Goal: Transaction & Acquisition: Purchase product/service

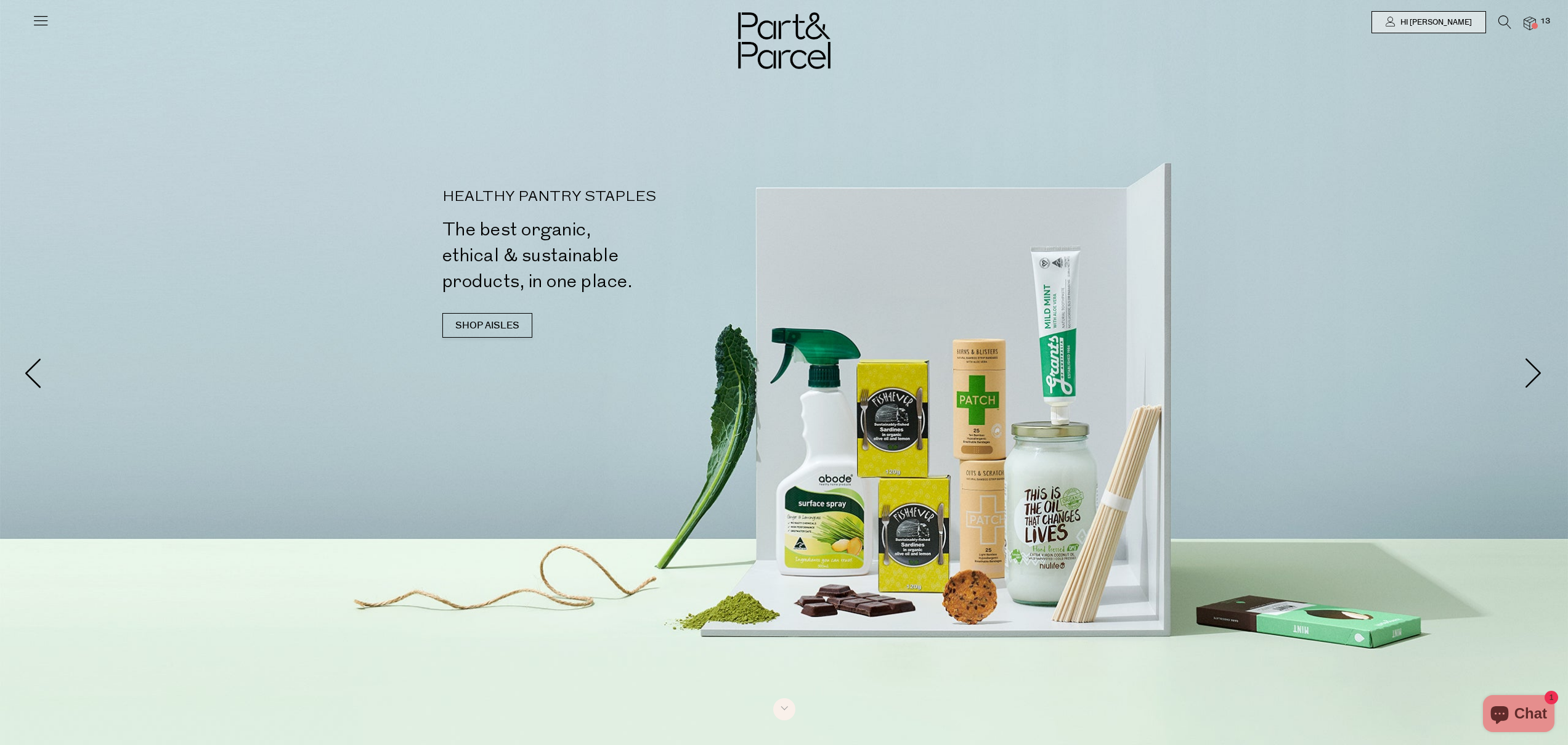
click at [1527, 27] on img at bounding box center [1529, 23] width 13 height 14
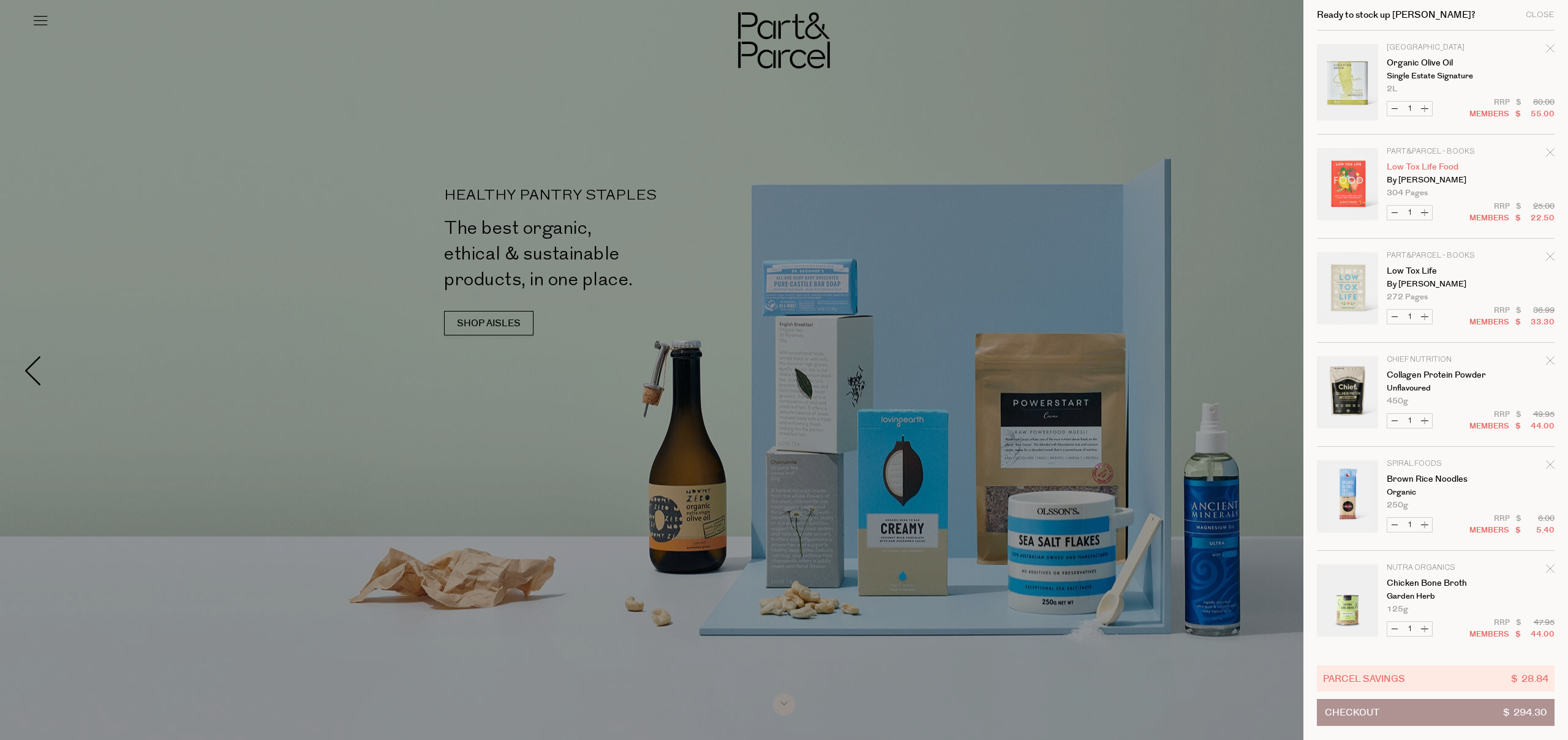
click at [1416, 169] on link "Low Tox Life Food" at bounding box center [1433, 167] width 95 height 8
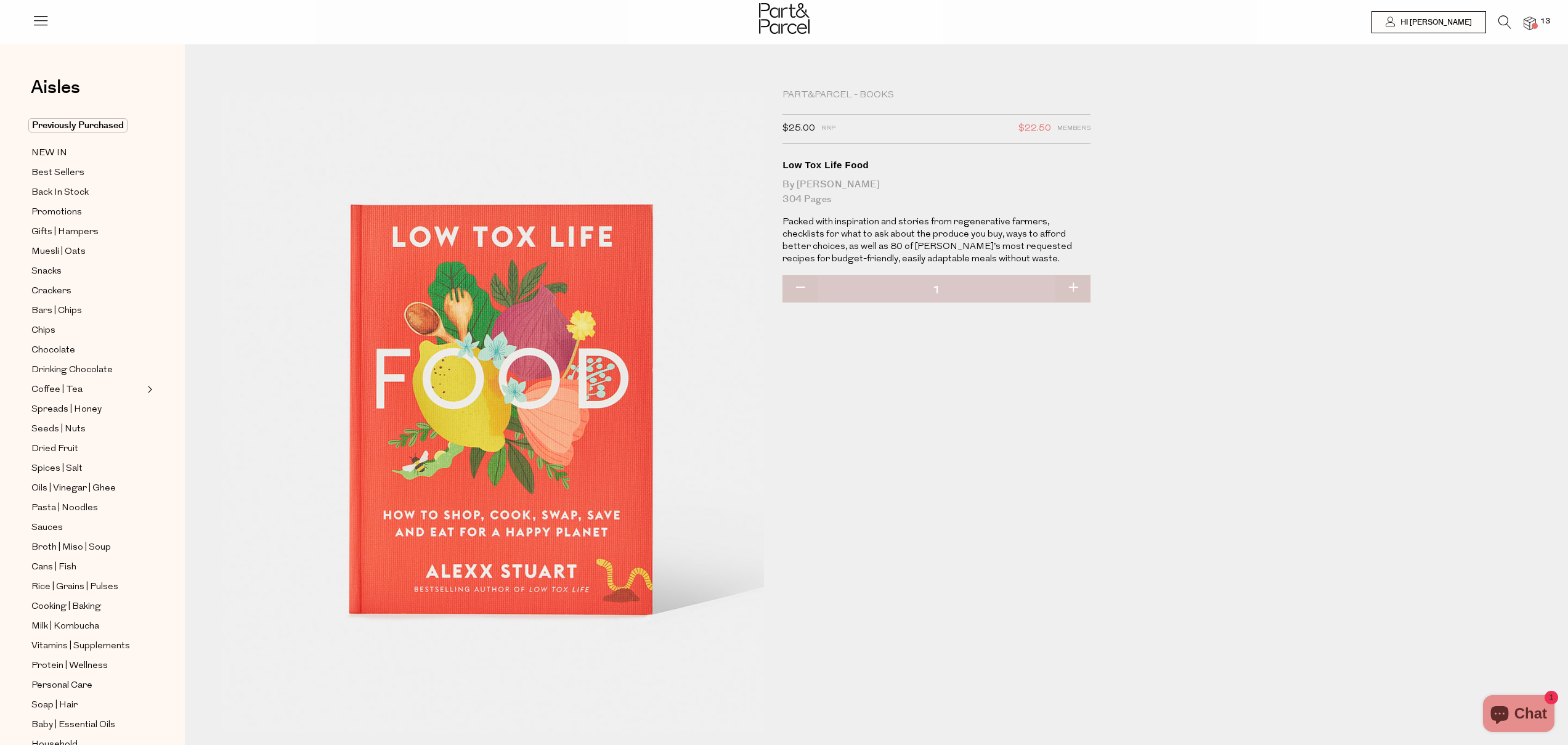
click at [1533, 25] on span at bounding box center [1534, 25] width 6 height 6
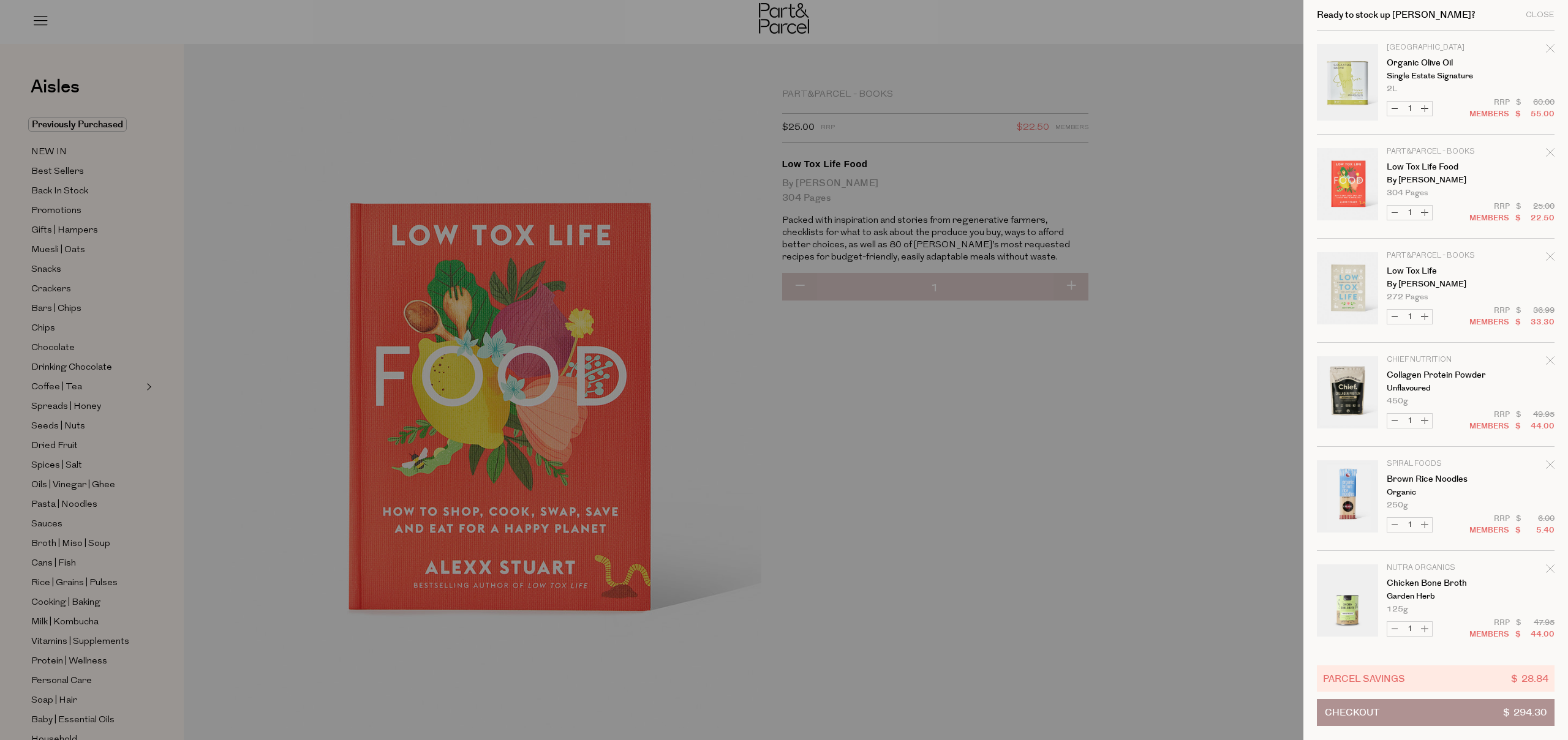
click at [1549, 152] on icon "Remove Low Tox Life Food" at bounding box center [1550, 152] width 8 height 8
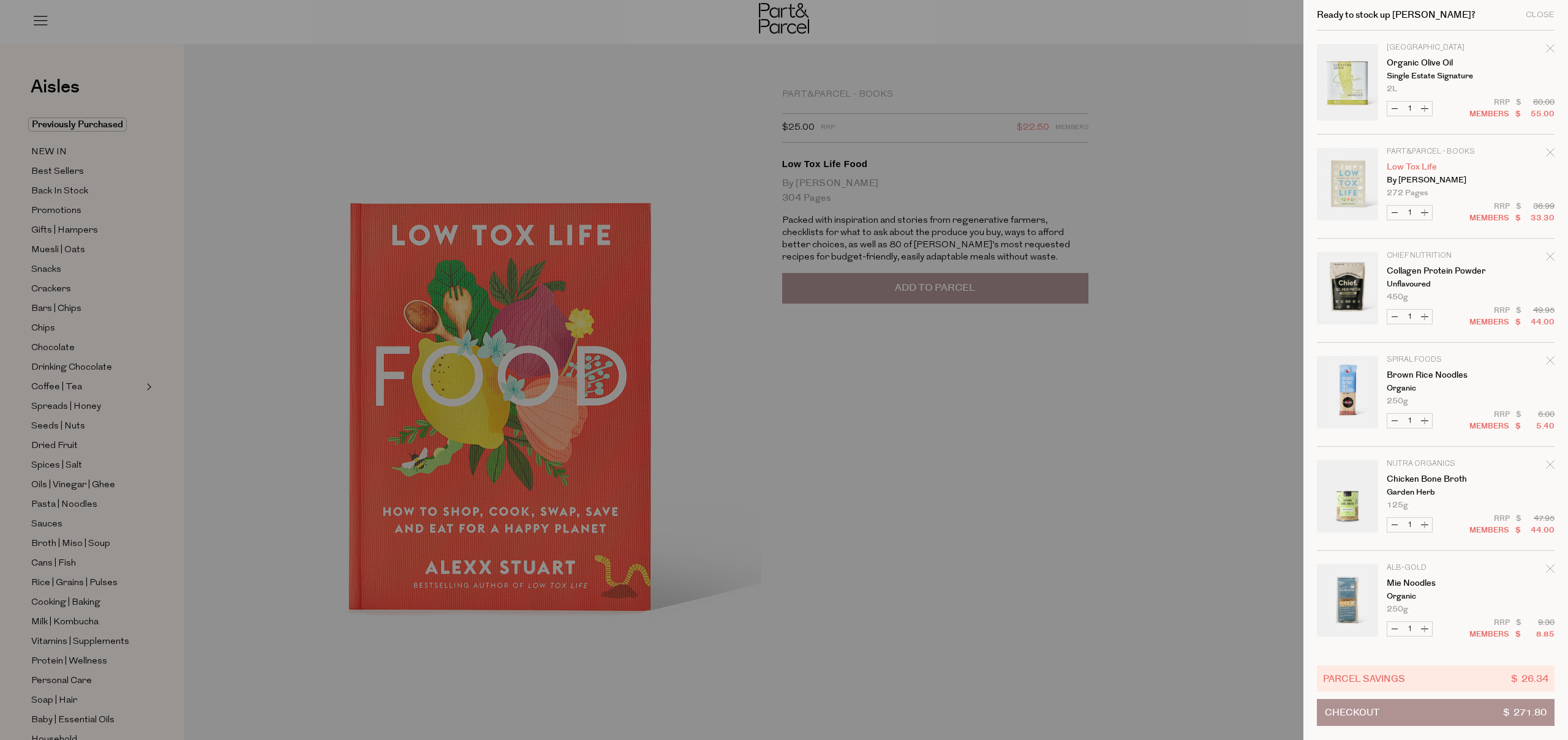
click at [1421, 166] on link "Low Tox Life" at bounding box center [1433, 167] width 95 height 8
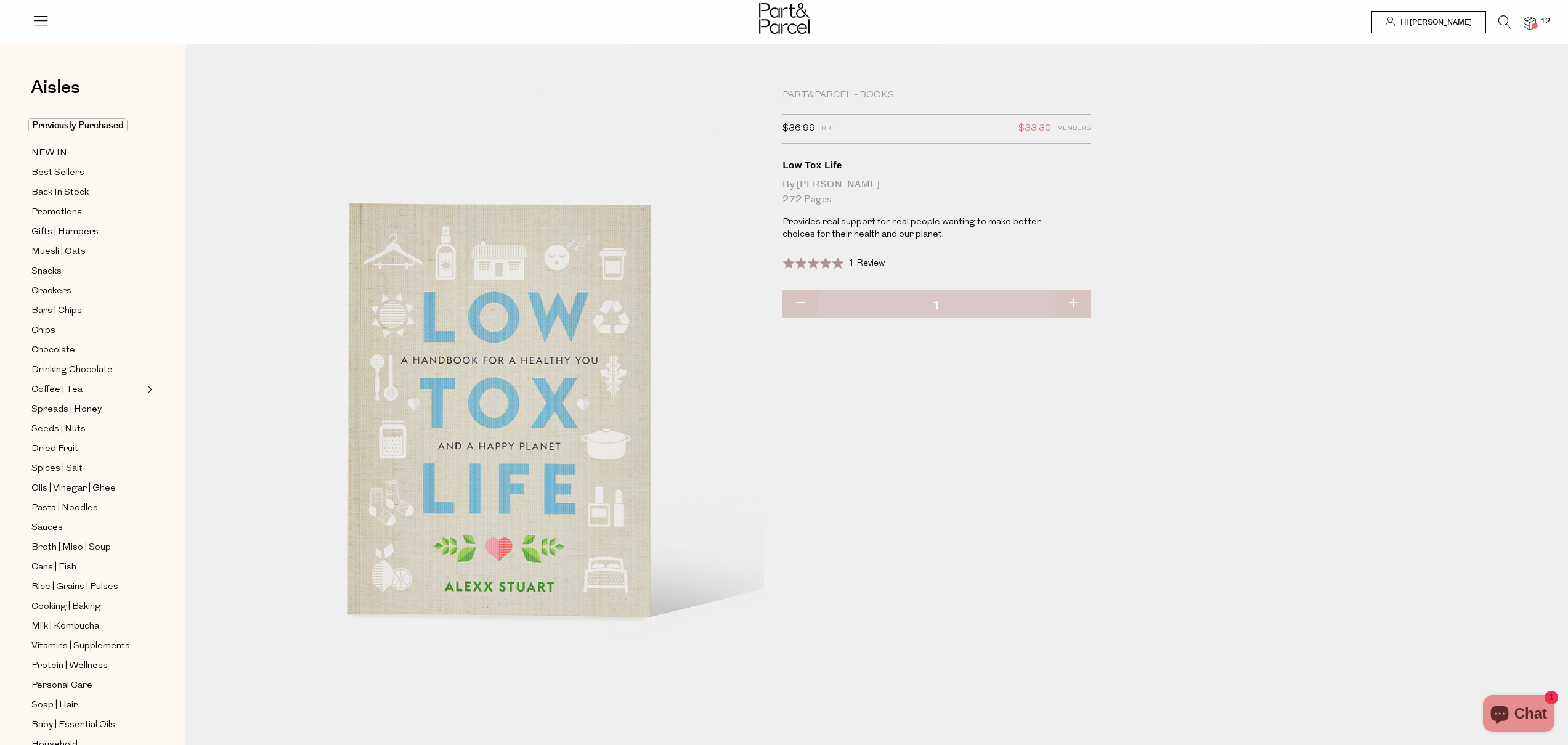
click at [1525, 23] on img at bounding box center [1529, 23] width 13 height 14
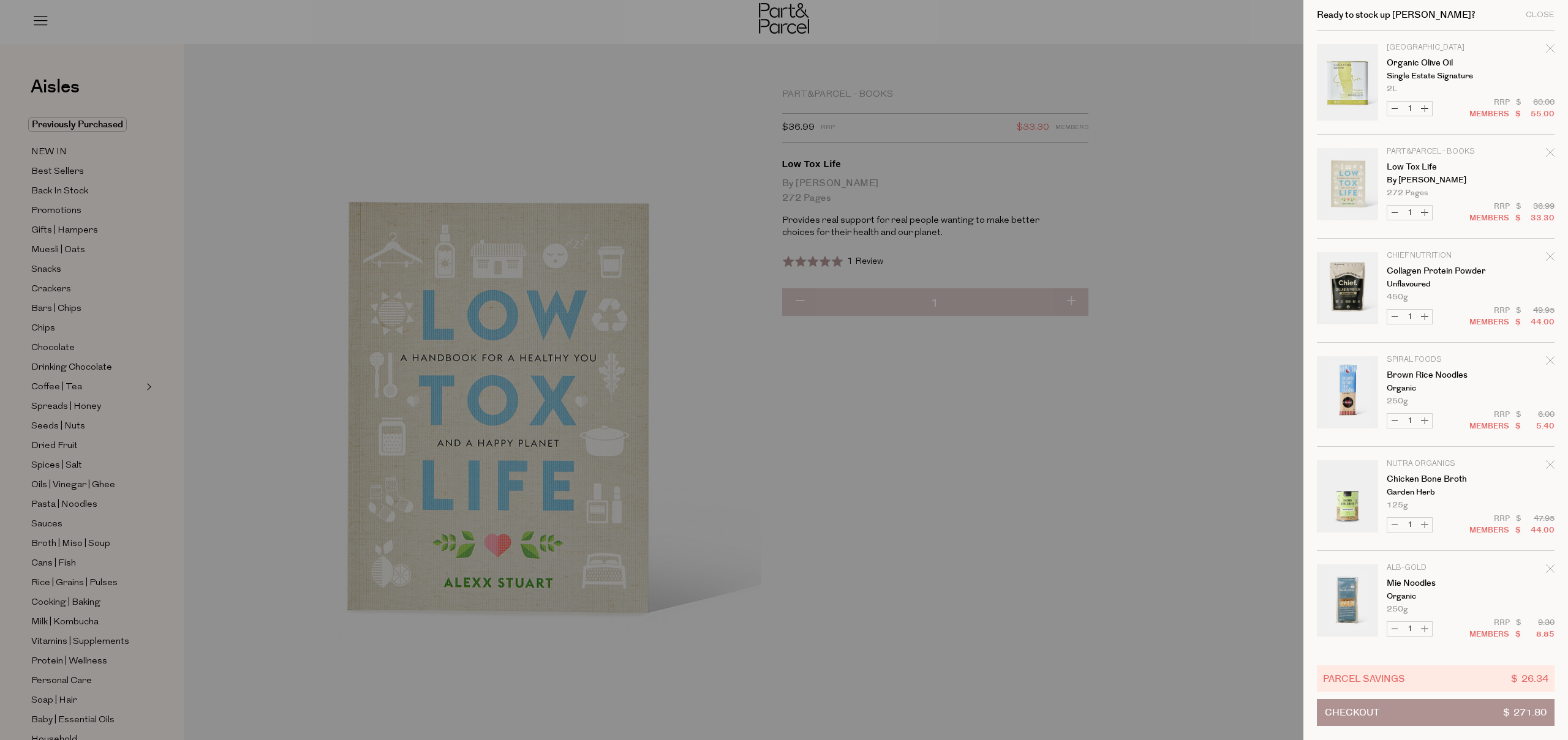
click at [1549, 149] on icon "Remove Low Tox Life" at bounding box center [1550, 152] width 8 height 8
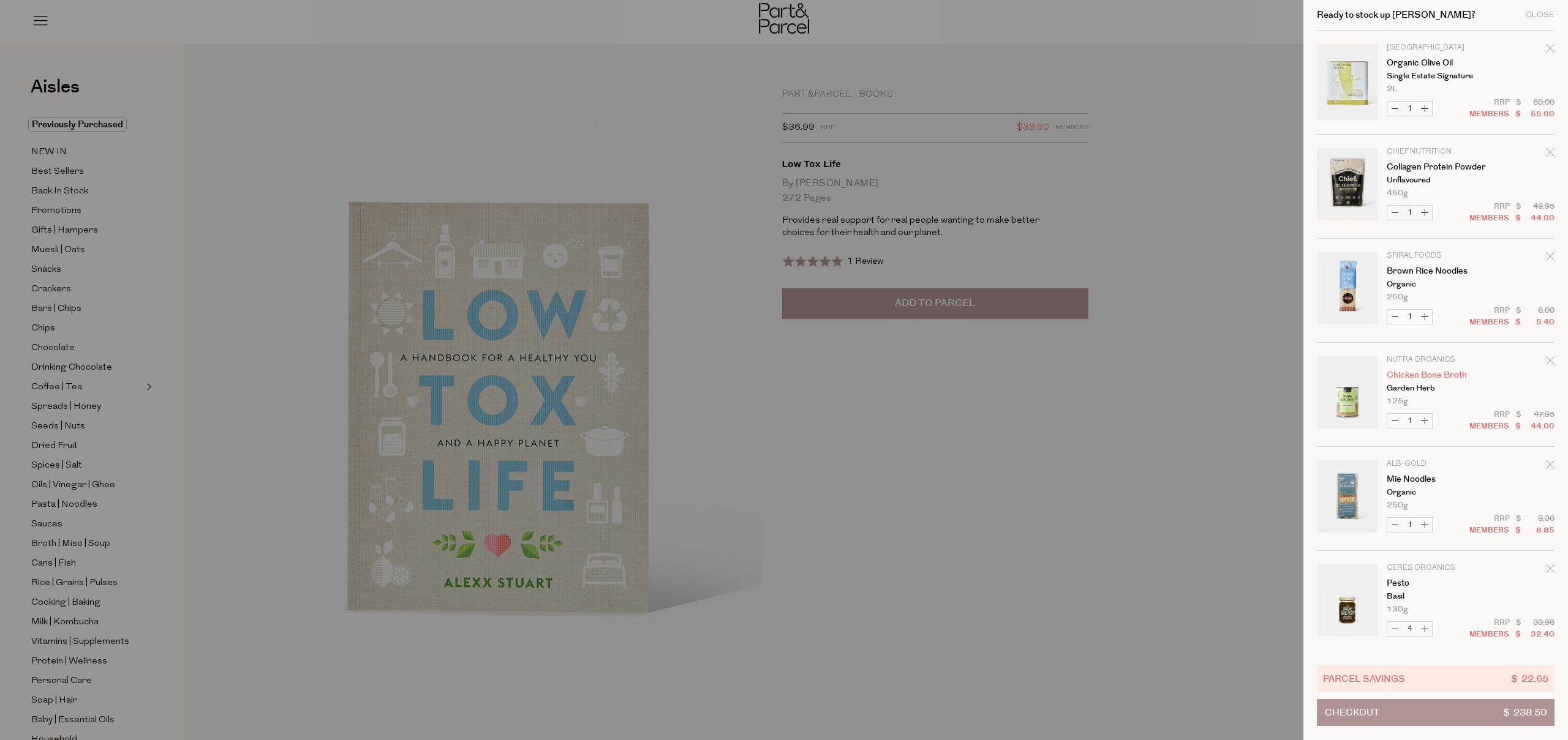
click at [1417, 374] on link "Chicken Bone Broth" at bounding box center [1433, 375] width 95 height 8
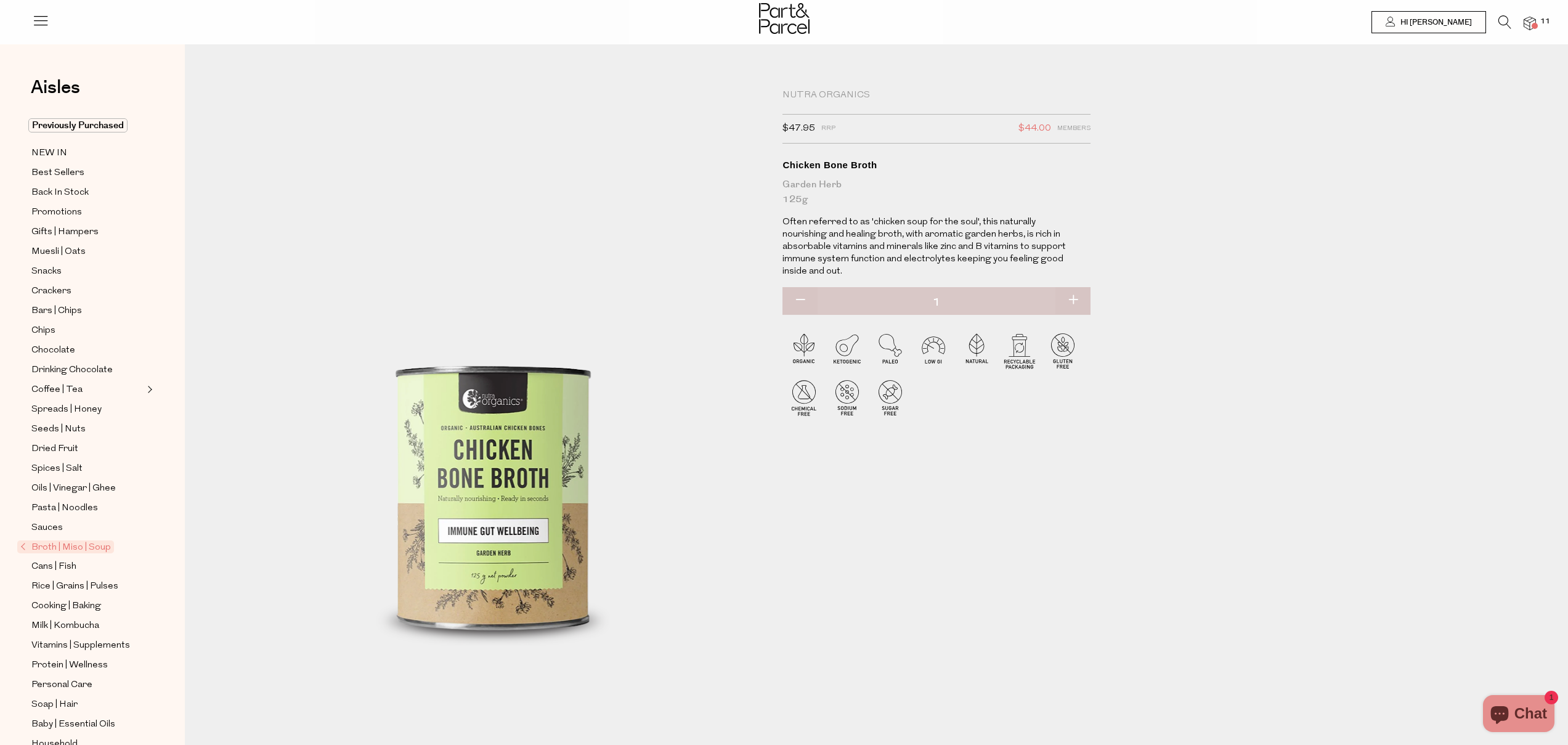
click at [1503, 22] on icon at bounding box center [1504, 22] width 13 height 13
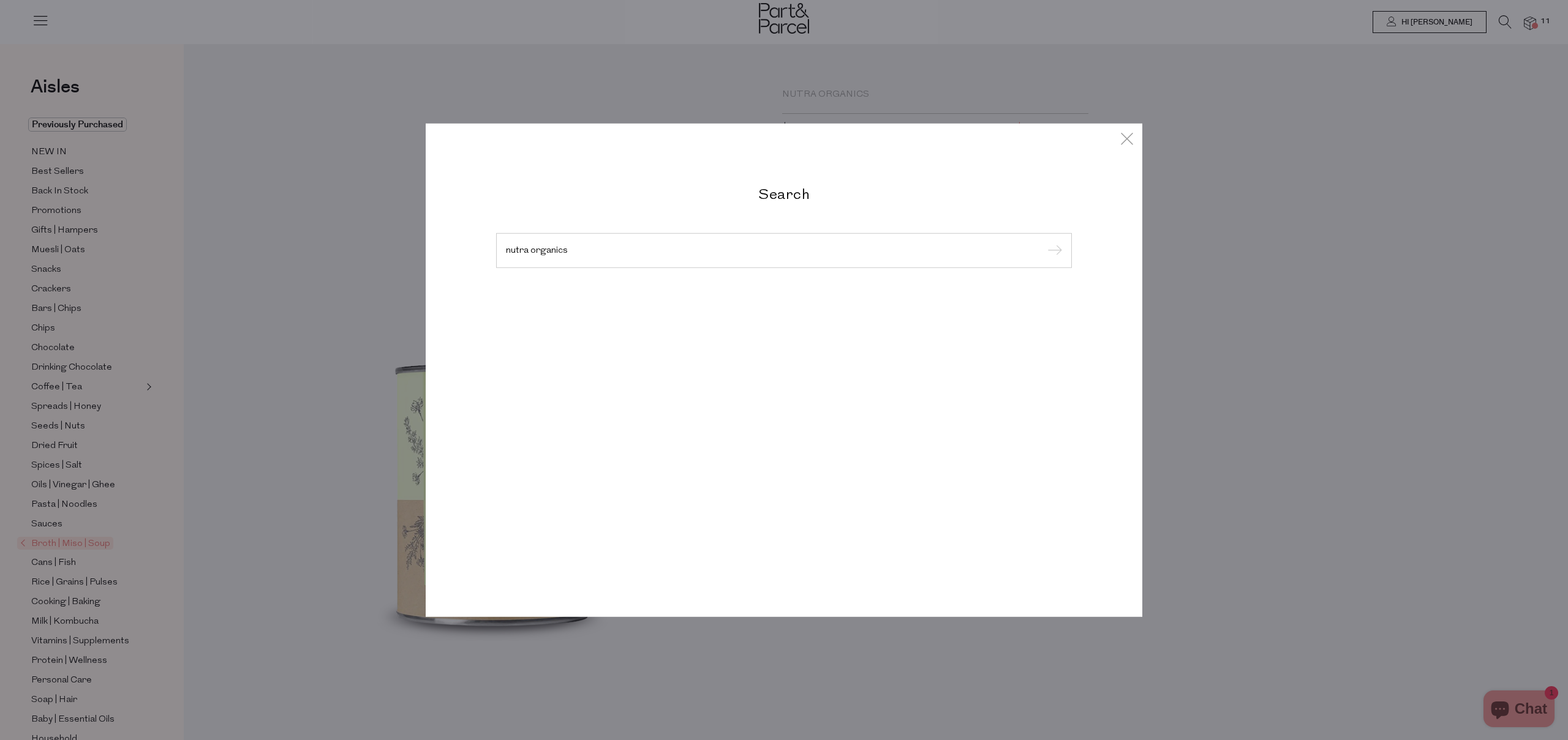
type input "nutra organics"
click at [1044, 242] on input "submit" at bounding box center [1053, 251] width 18 height 18
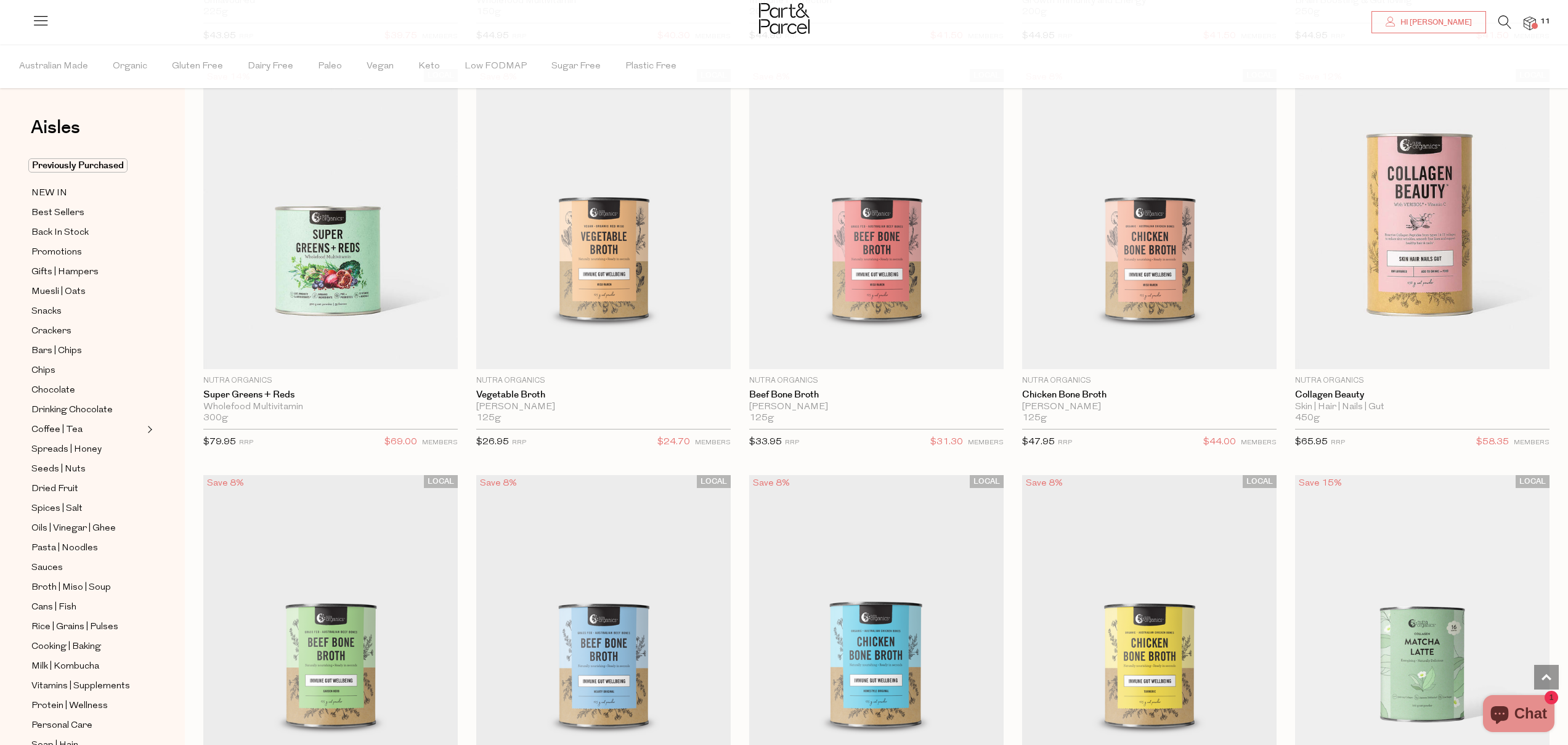
scroll to position [2363, 0]
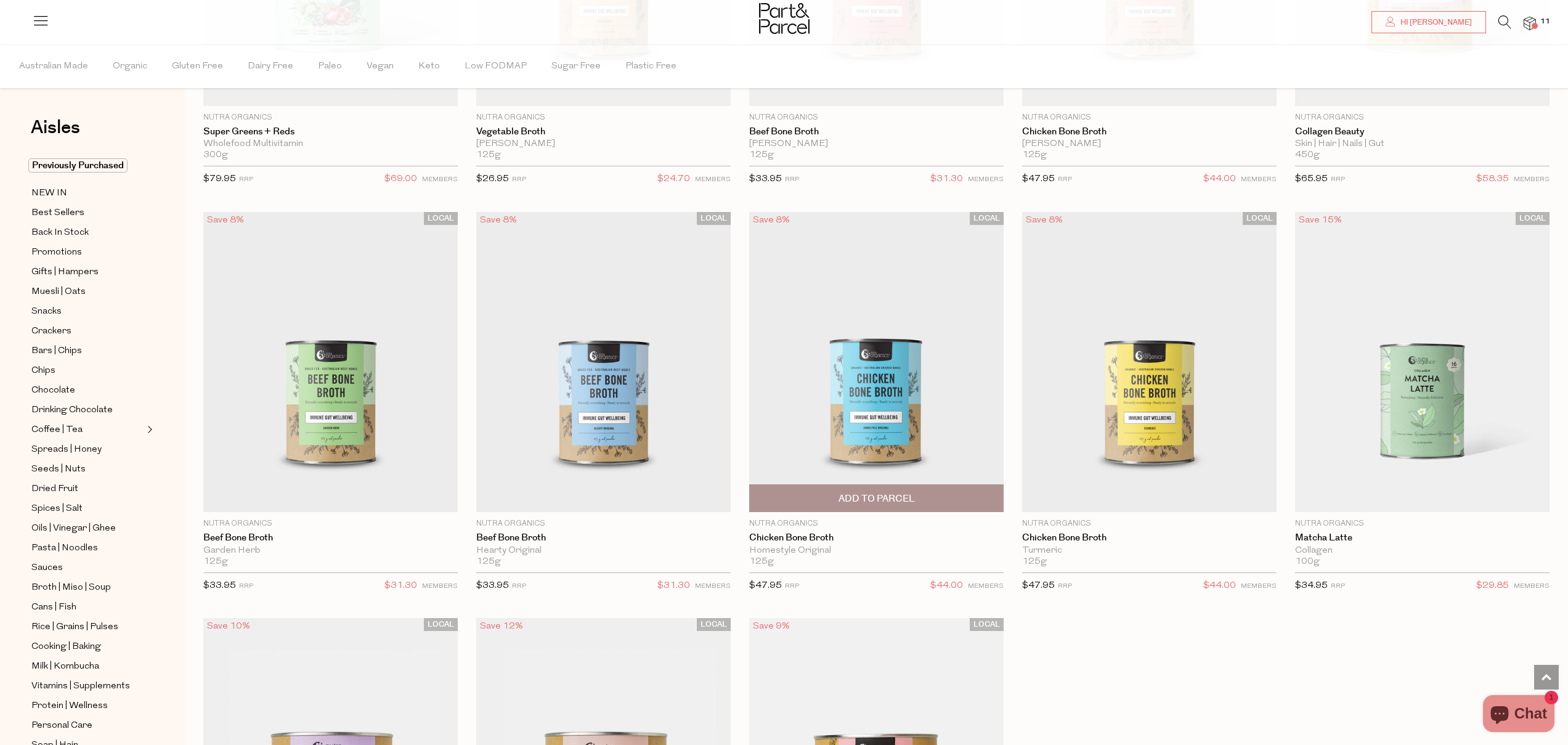
click at [884, 497] on span "Add To Parcel" at bounding box center [876, 498] width 76 height 13
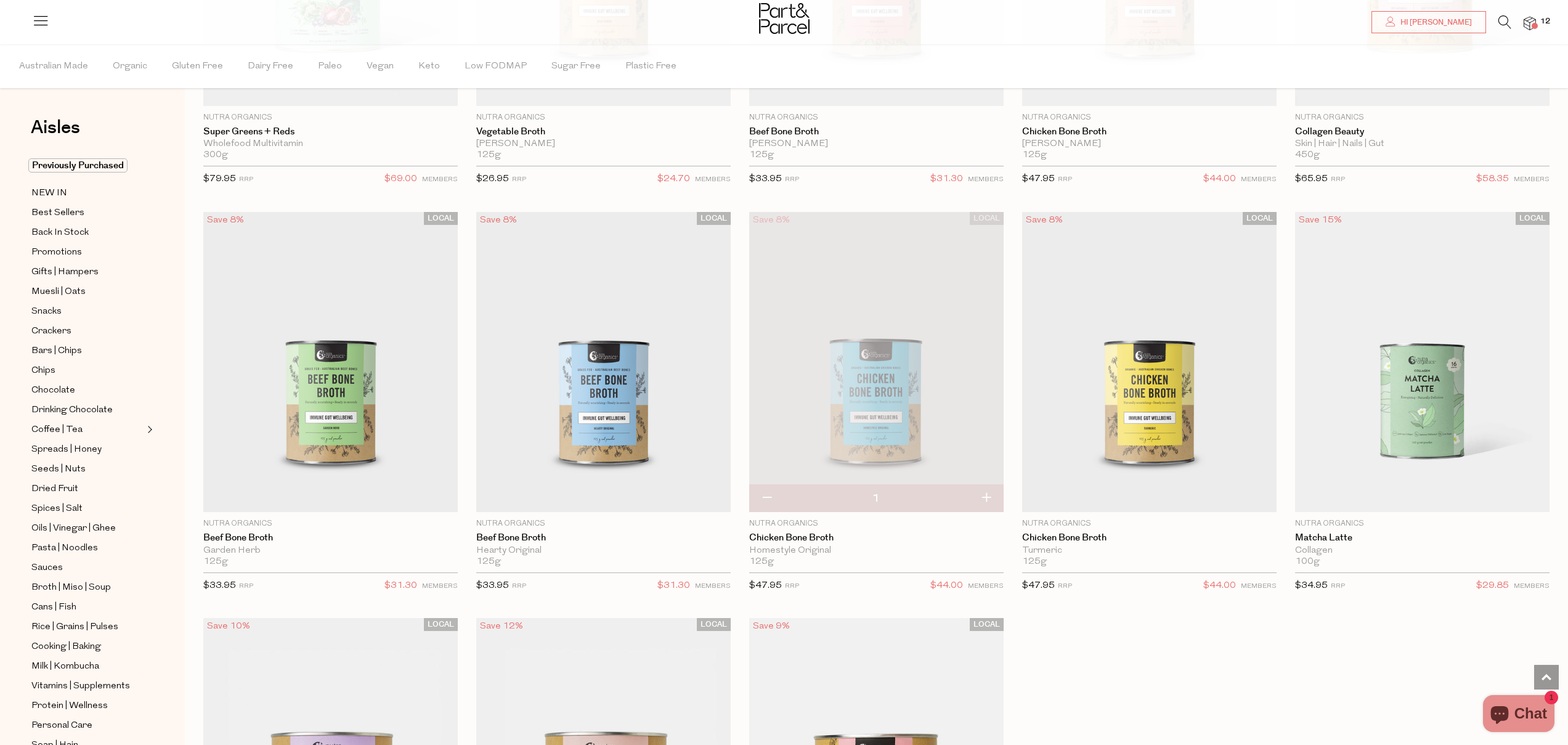
click at [868, 348] on img at bounding box center [876, 362] width 254 height 300
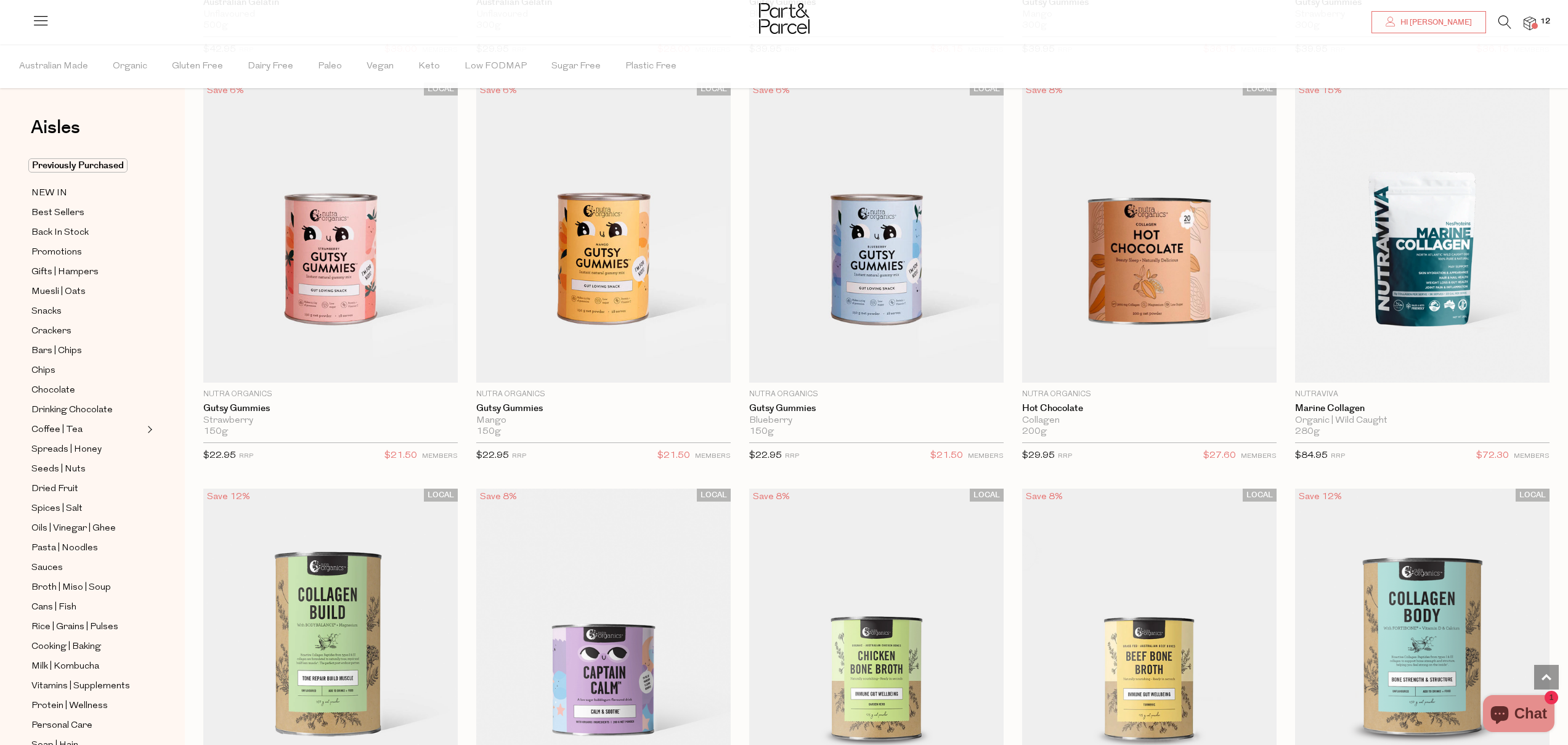
scroll to position [2352, 0]
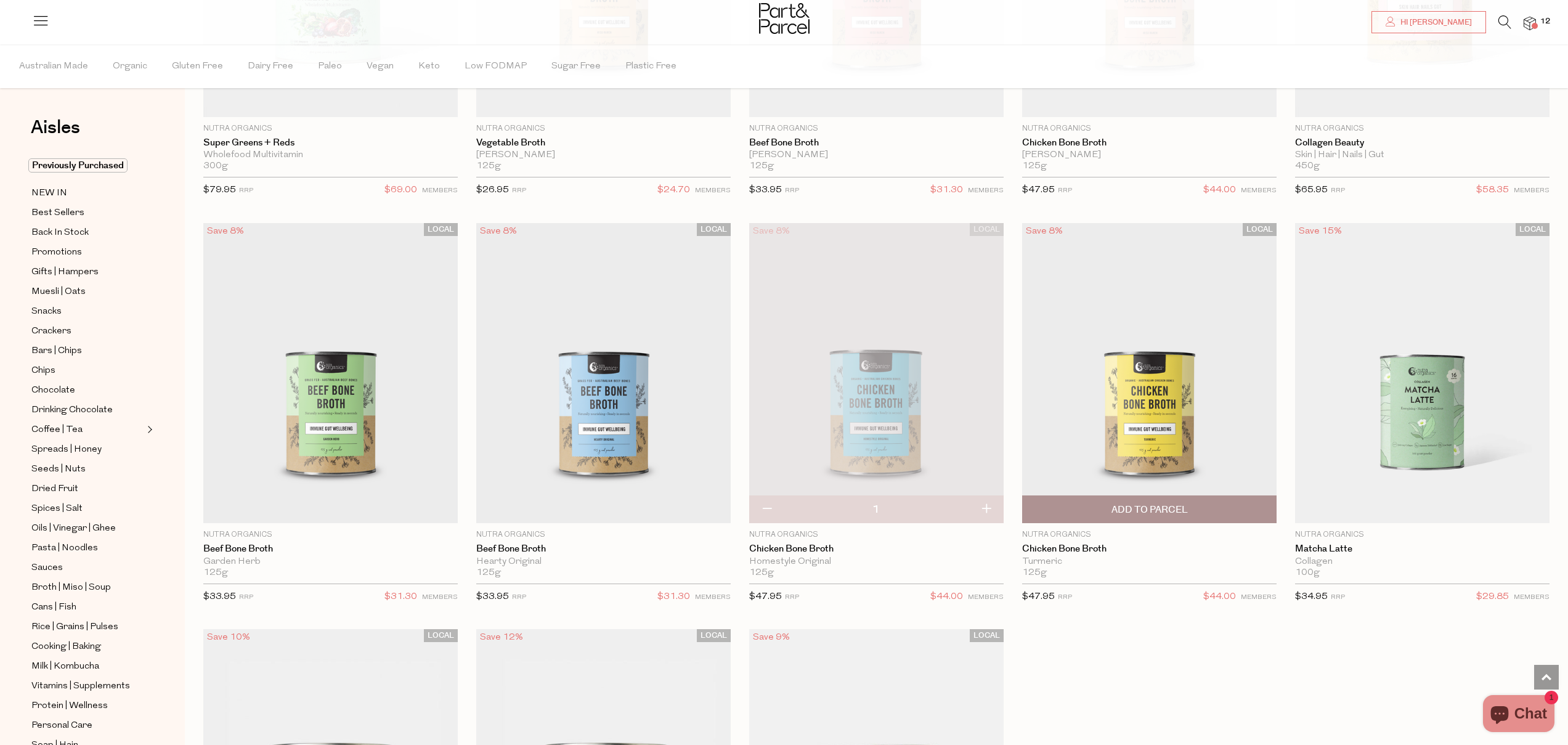
click at [1011, 329] on div "LOCAL Save 8% 1 Add To Parcel Nutra Organics Chicken Bone Broth Turmeric 125g {…" at bounding box center [1139, 417] width 272 height 388
click at [921, 380] on img at bounding box center [876, 373] width 254 height 300
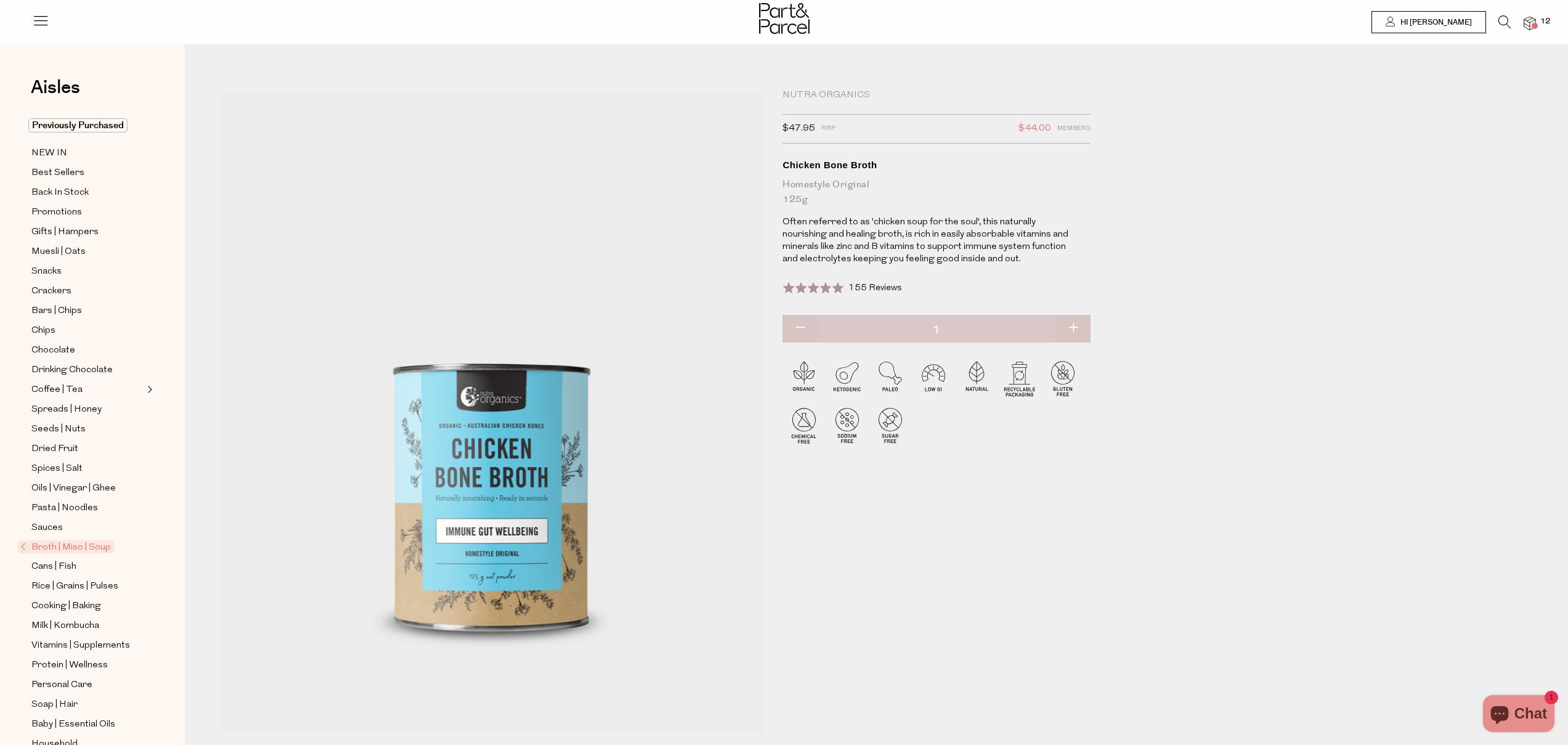
click at [1532, 20] on img at bounding box center [1529, 23] width 13 height 14
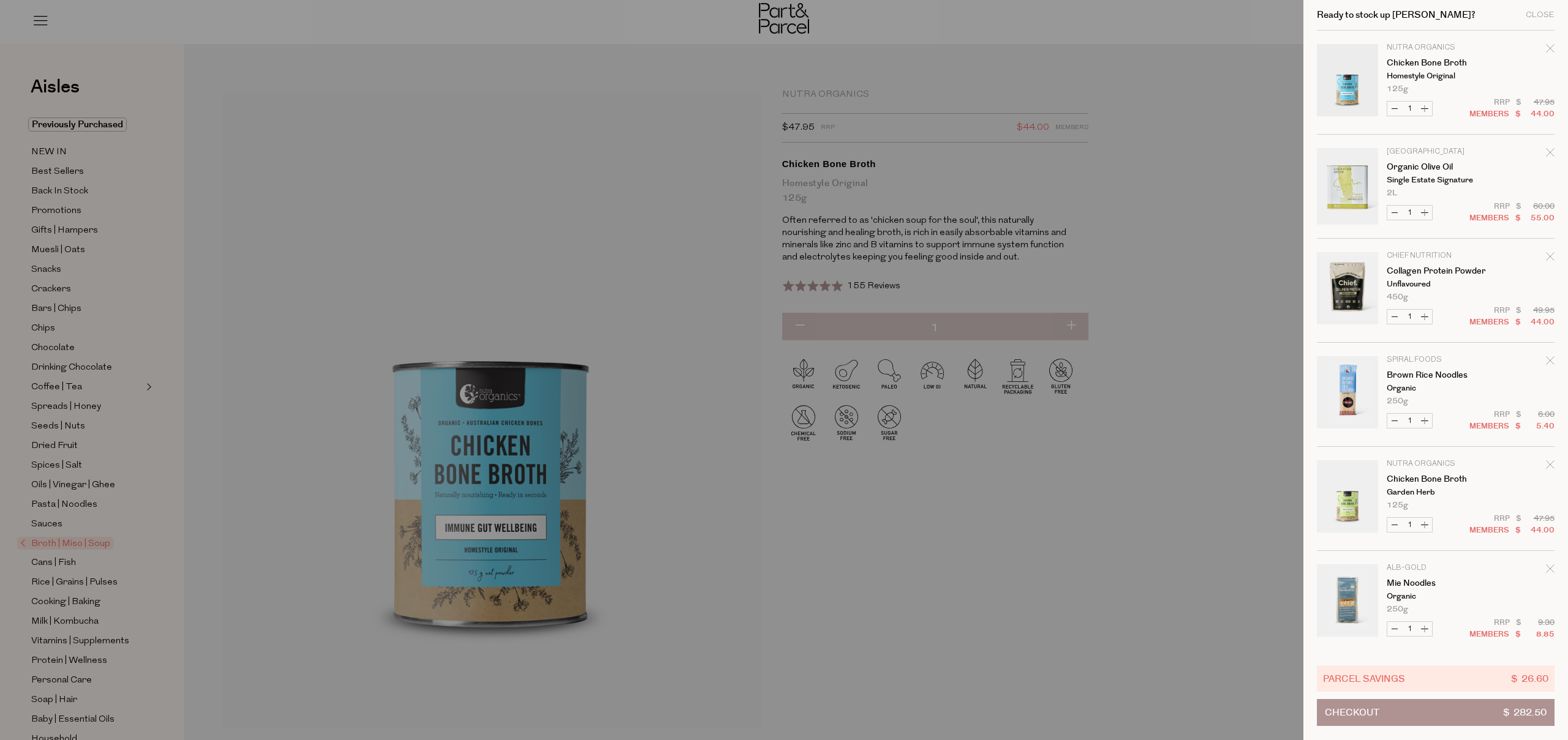
click at [1551, 464] on icon "Remove Chicken Bone Broth" at bounding box center [1550, 464] width 8 height 8
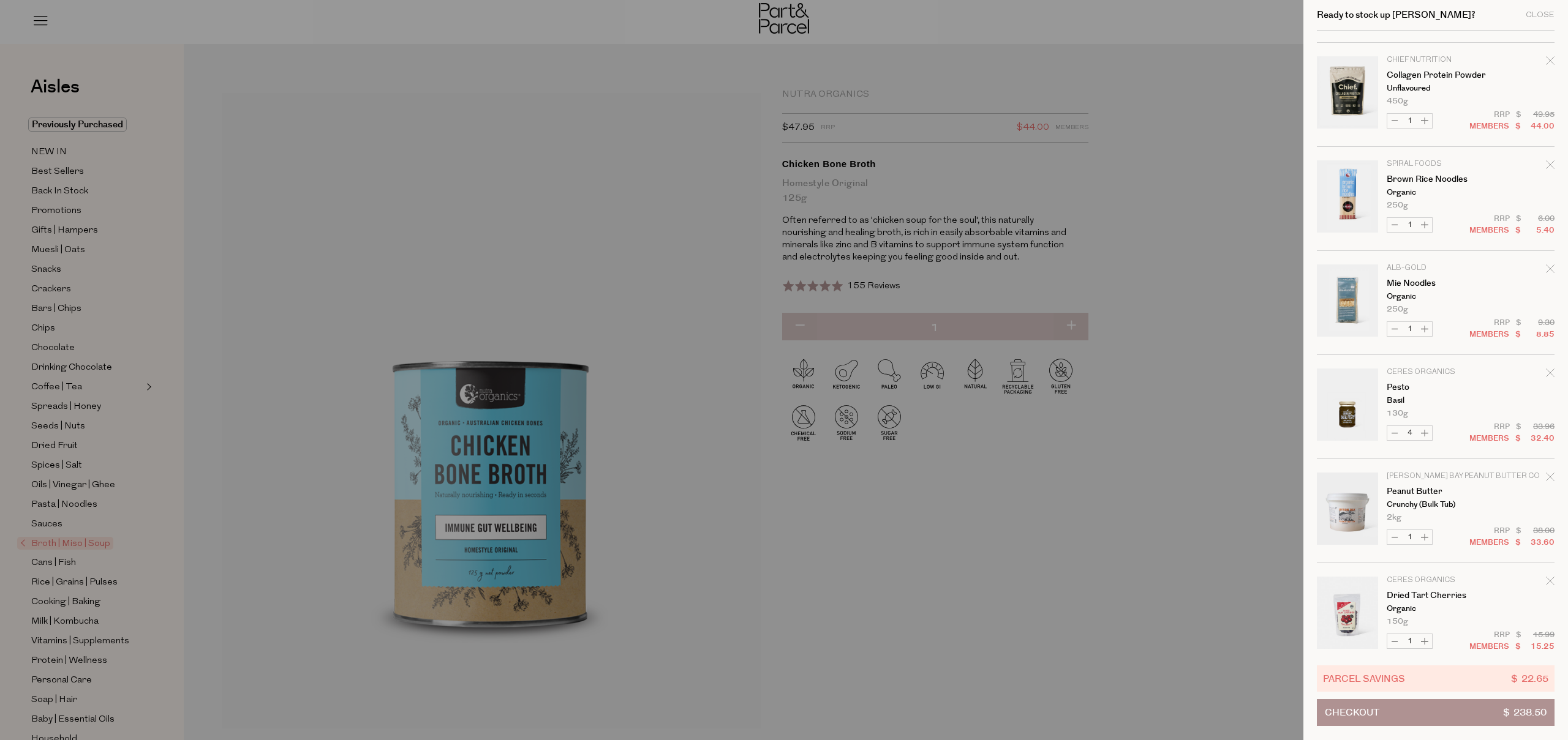
scroll to position [212, 0]
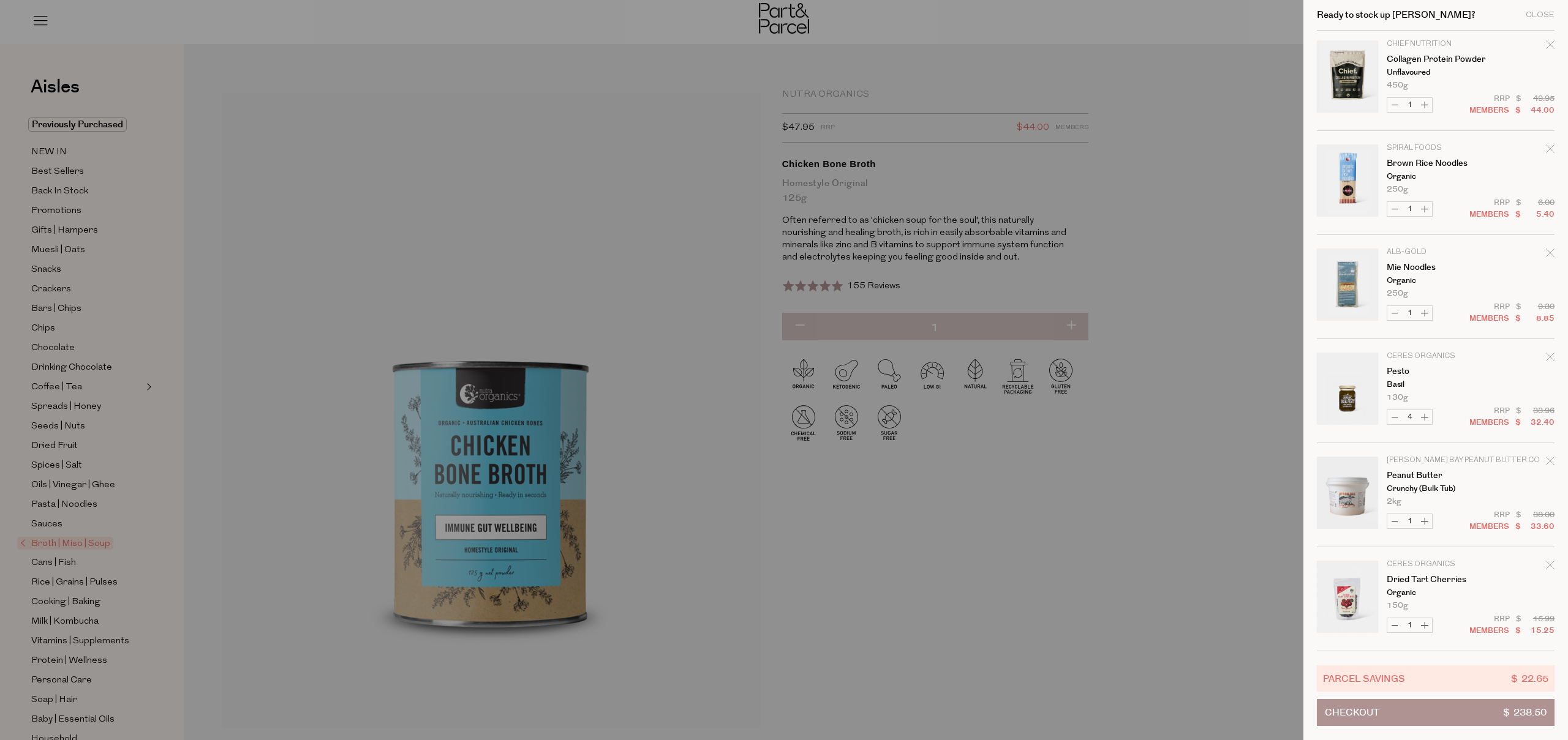
click at [994, 118] on div at bounding box center [784, 370] width 1568 height 740
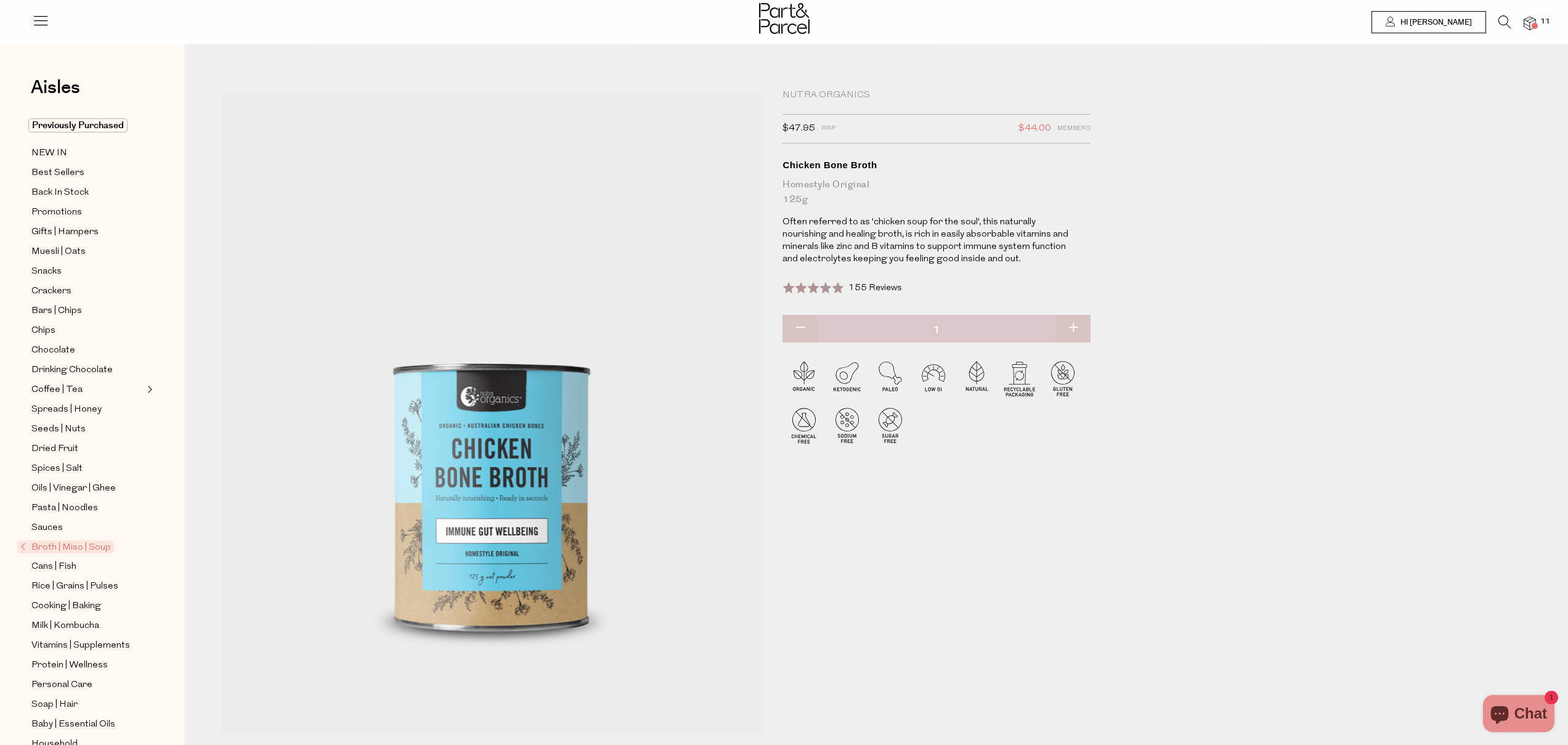
click at [1499, 23] on icon at bounding box center [1504, 22] width 13 height 13
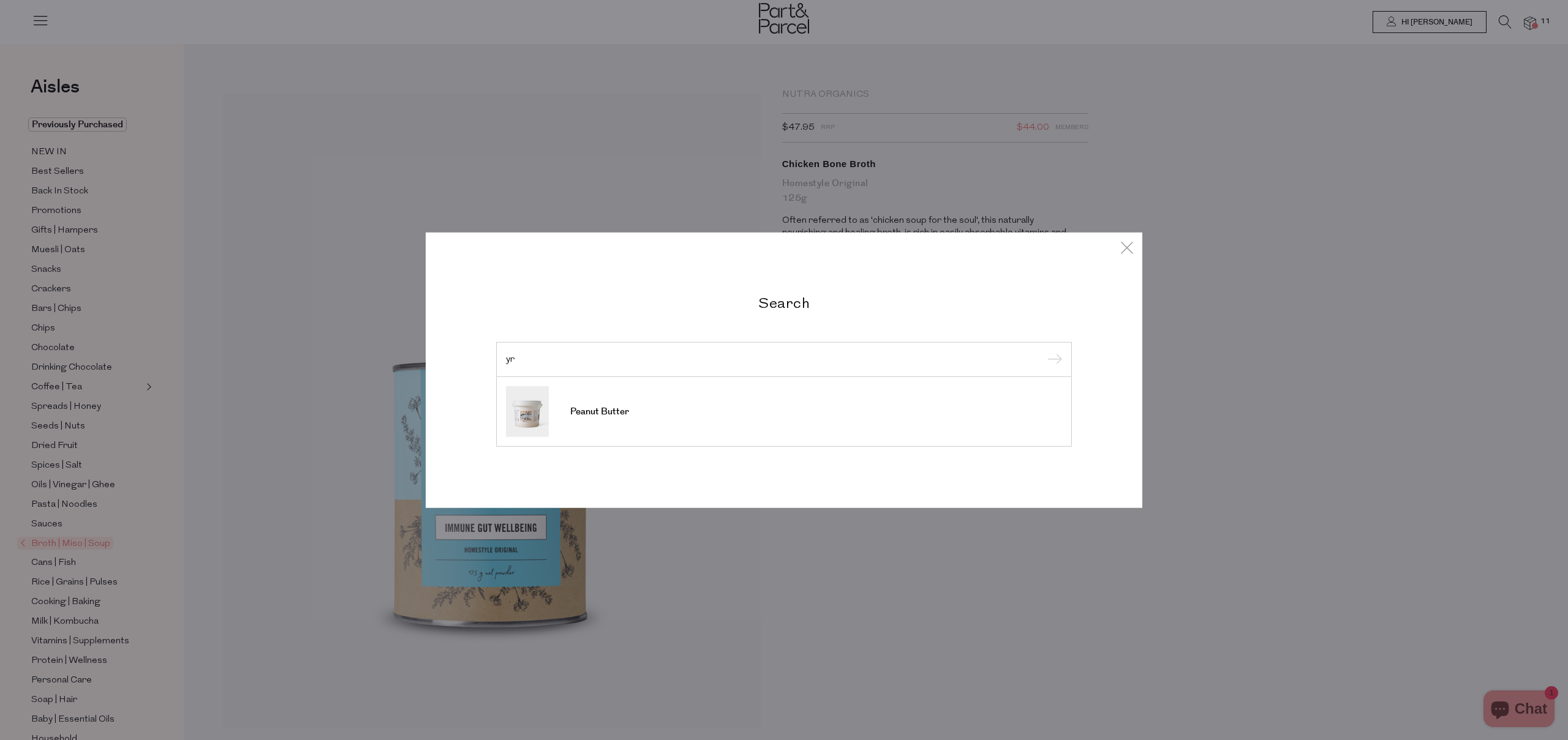
type input "y"
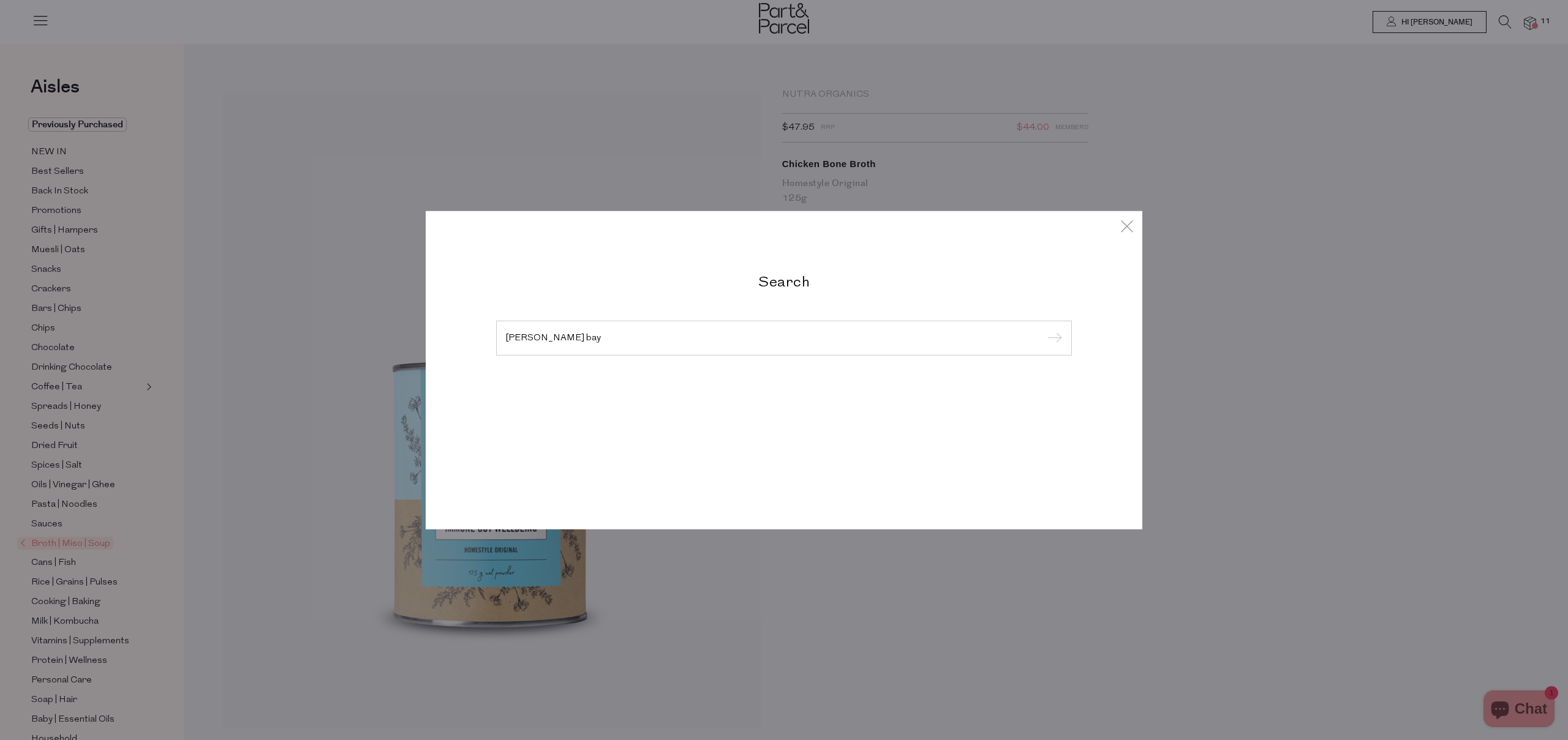
type input "byron bay"
click at [1044, 329] on input "submit" at bounding box center [1053, 338] width 18 height 18
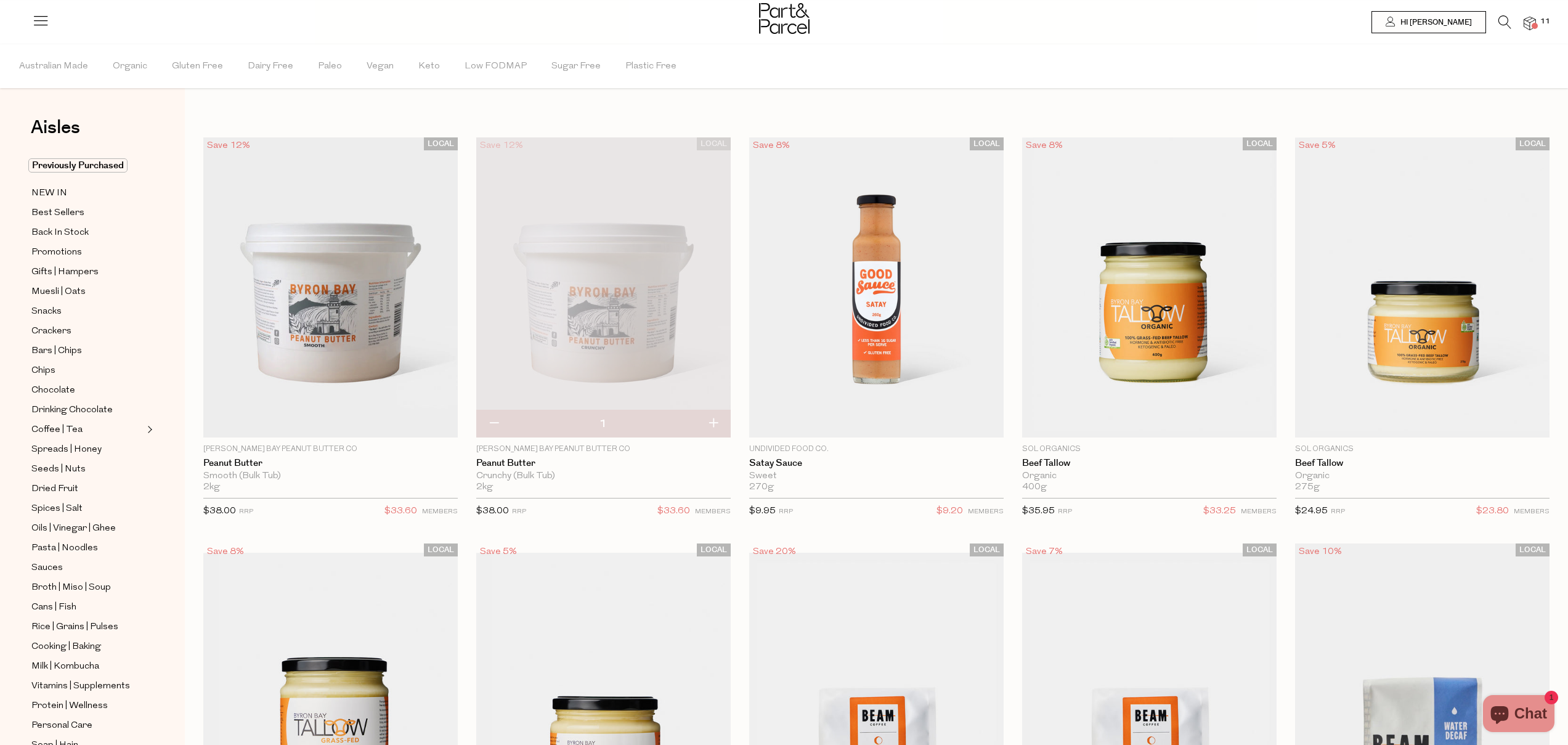
click at [1530, 21] on img at bounding box center [1529, 23] width 13 height 14
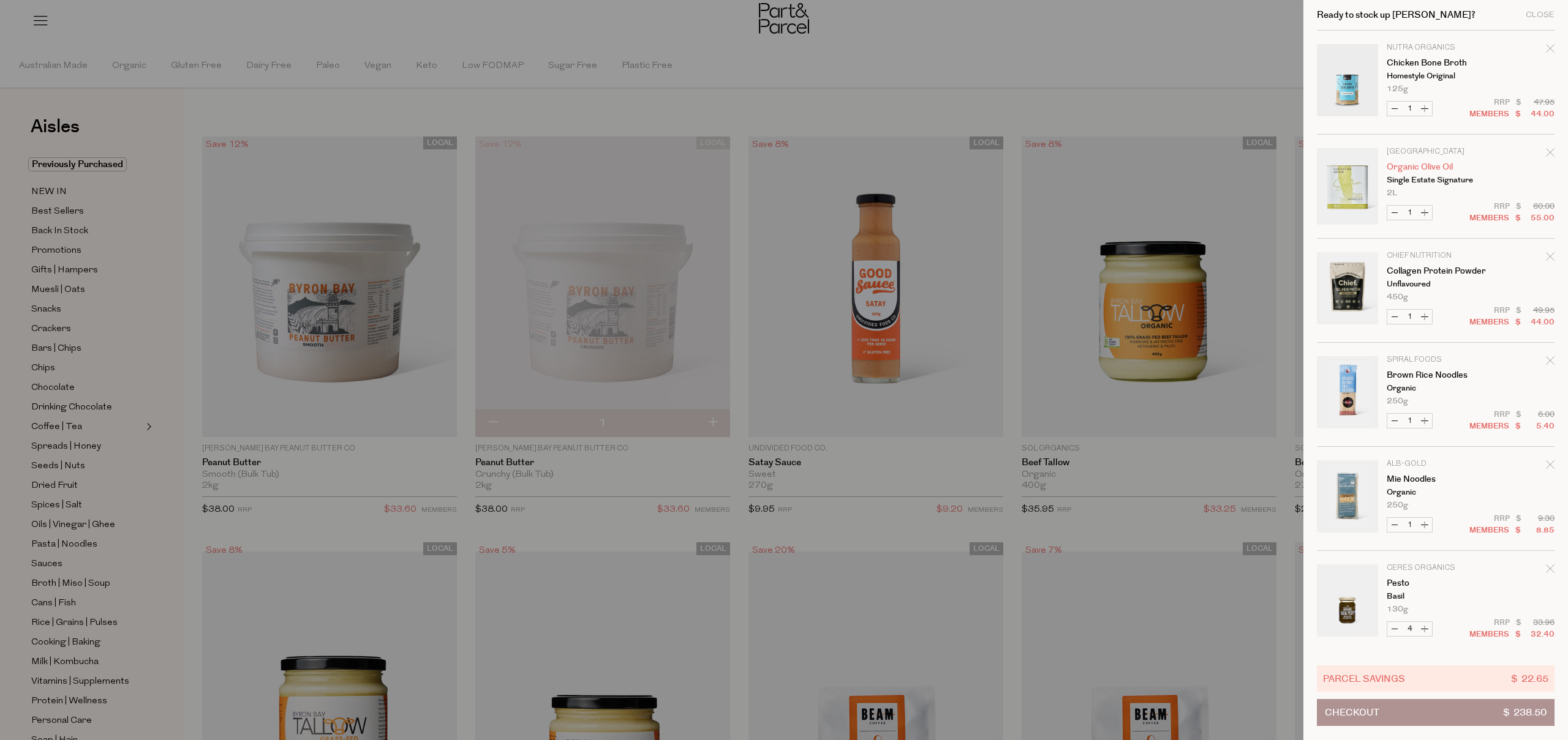
click at [1423, 168] on link "Organic Olive Oil" at bounding box center [1433, 167] width 95 height 8
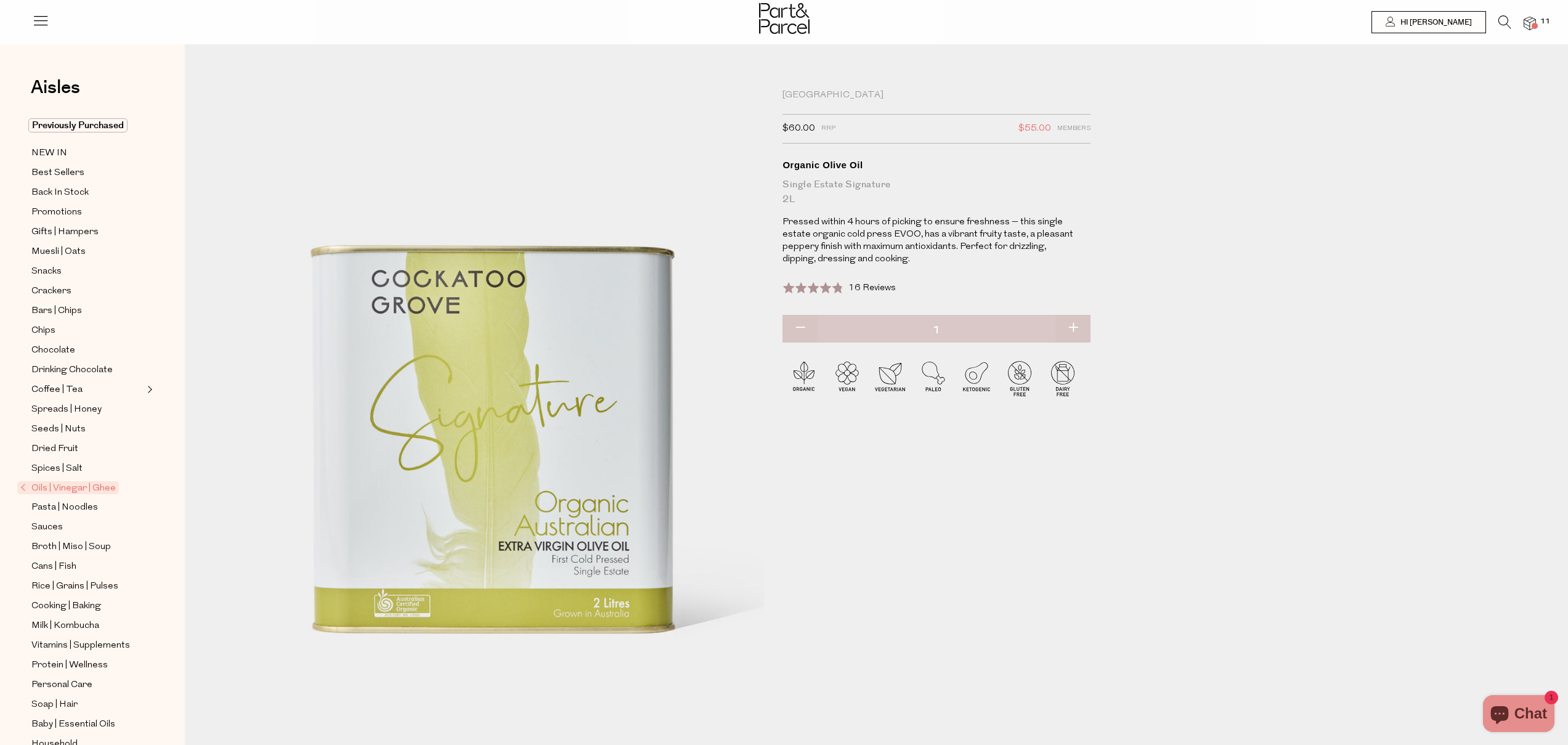
click at [1525, 23] on img at bounding box center [1529, 23] width 13 height 14
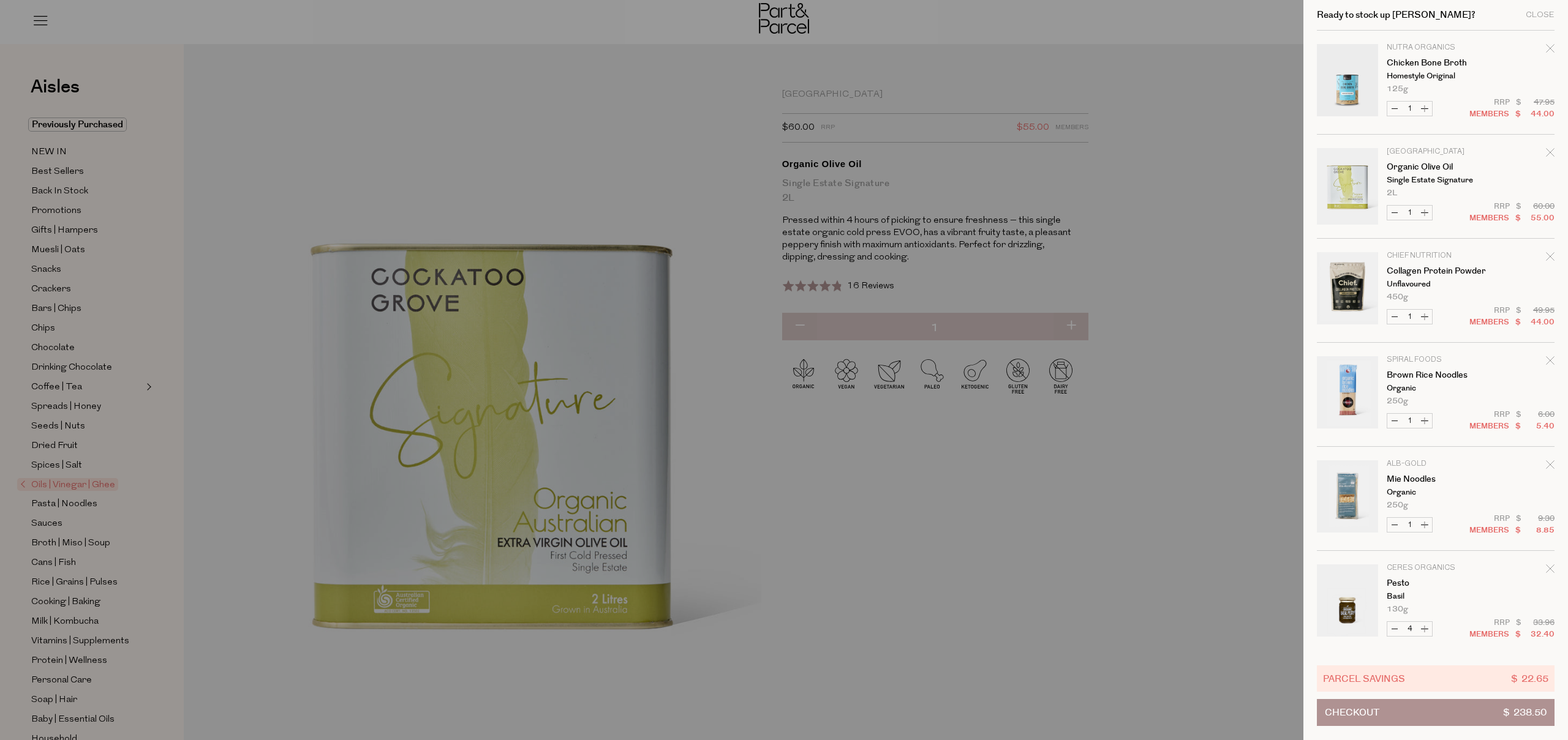
click at [1480, 711] on button "Checkout $ 238.50" at bounding box center [1435, 713] width 238 height 27
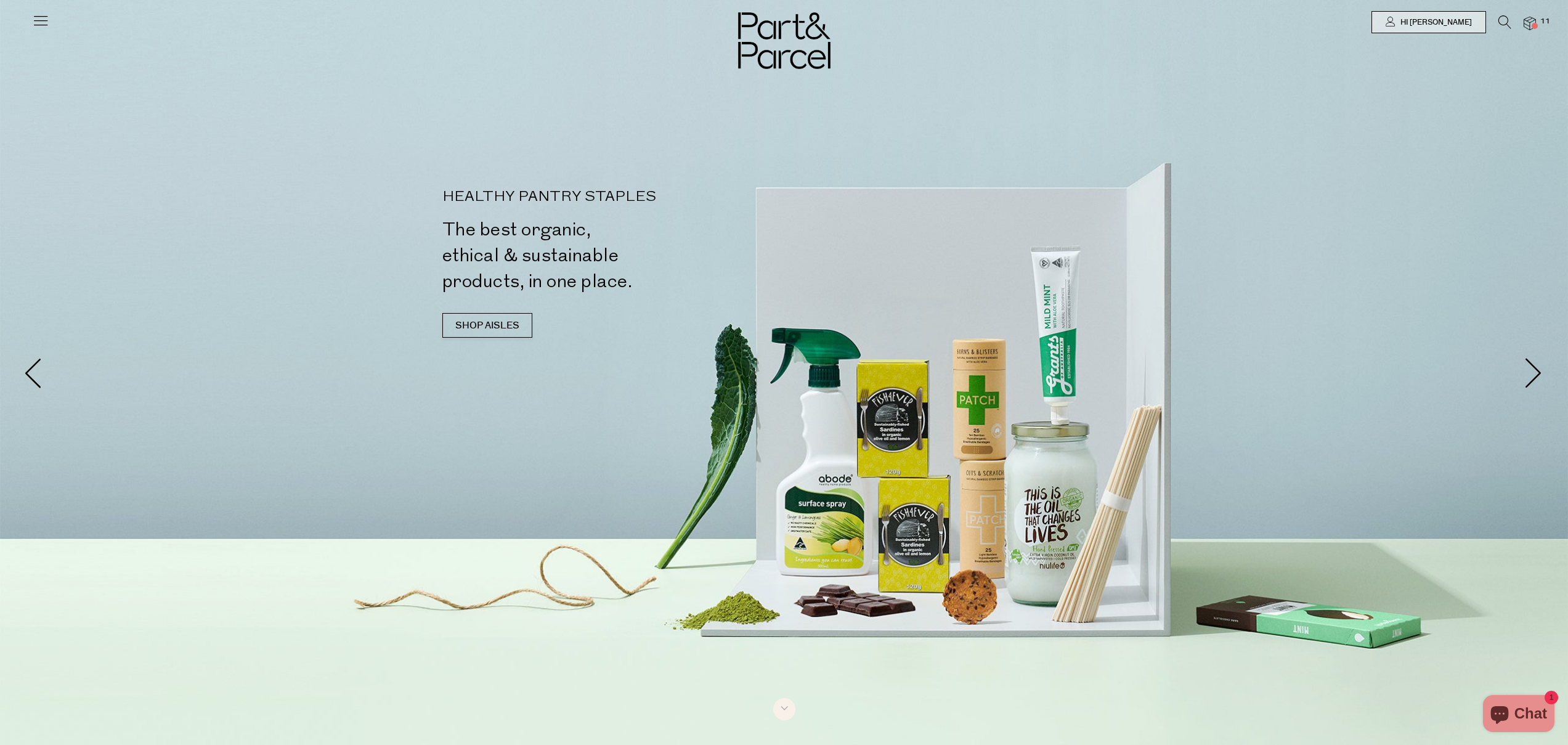
click at [1535, 25] on span at bounding box center [1534, 25] width 6 height 6
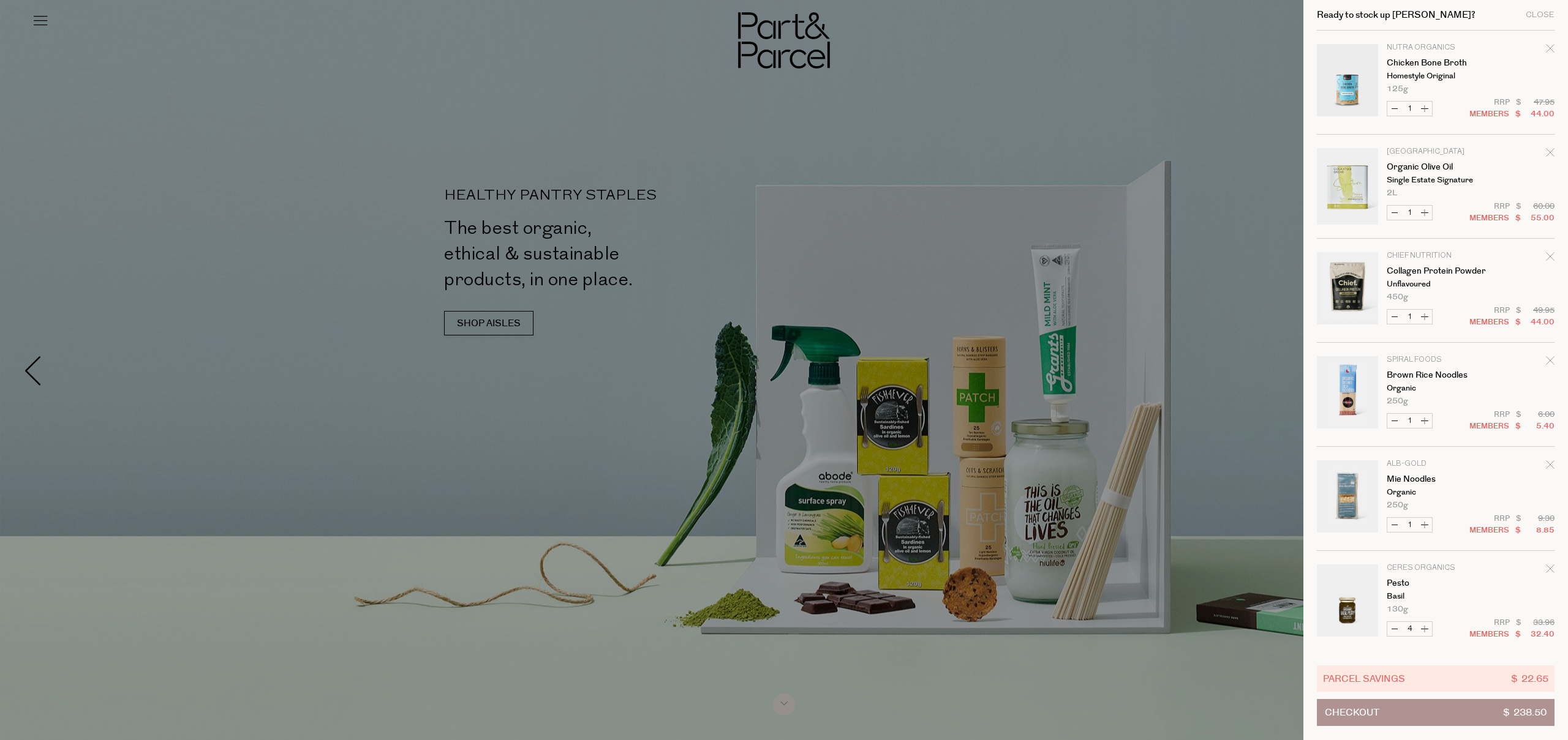
click at [1407, 723] on button "Checkout $ 238.50" at bounding box center [1435, 713] width 238 height 27
